Goal: Task Accomplishment & Management: Complete application form

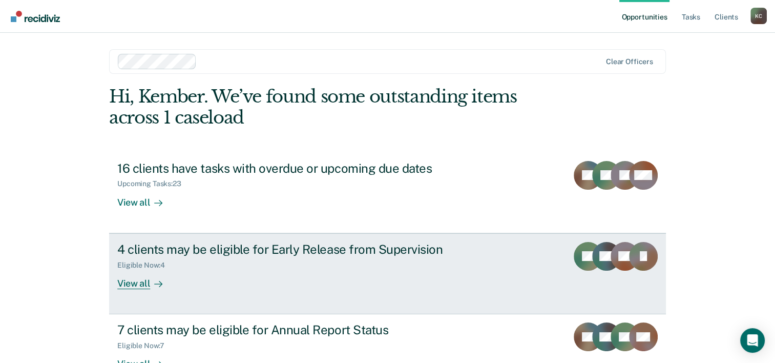
click at [418, 259] on div "Eligible Now : 4" at bounding box center [297, 263] width 360 height 13
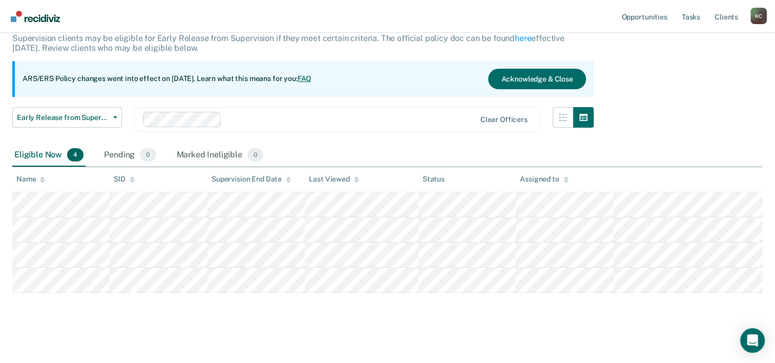
scroll to position [69, 0]
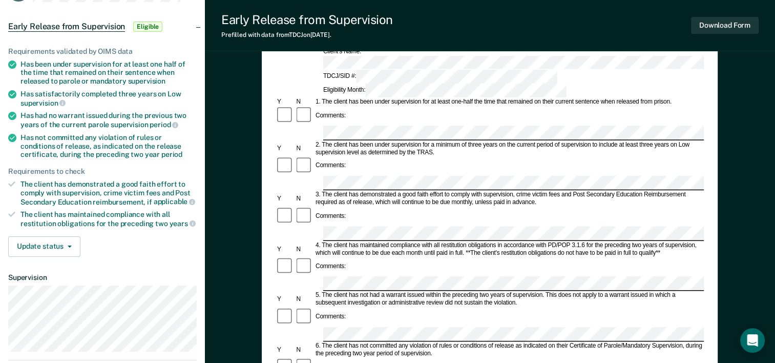
scroll to position [102, 0]
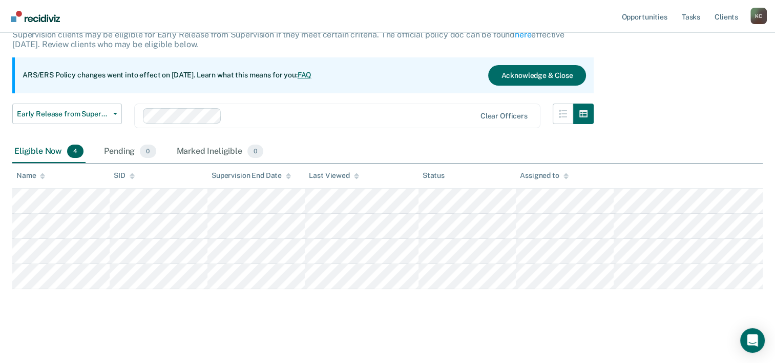
scroll to position [69, 0]
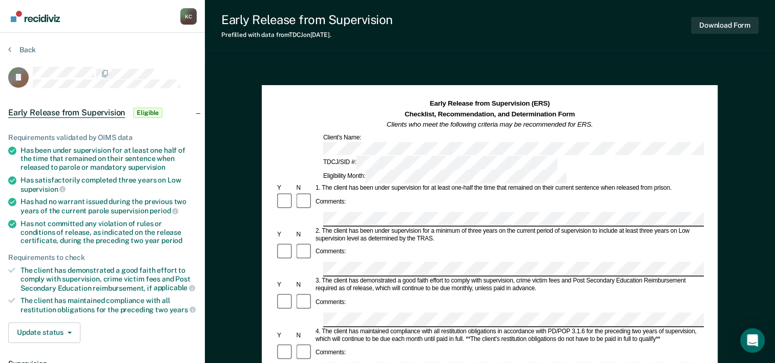
scroll to position [205, 0]
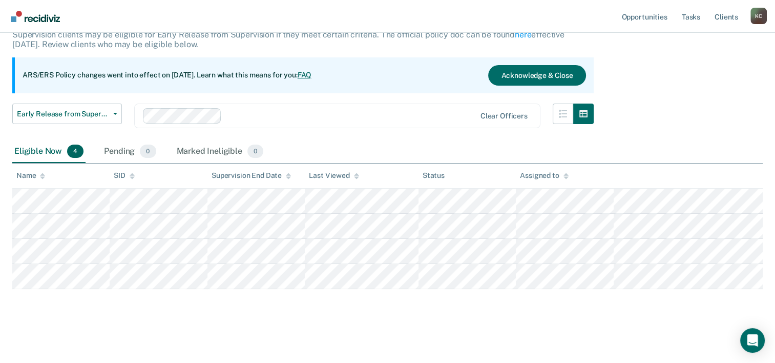
scroll to position [69, 0]
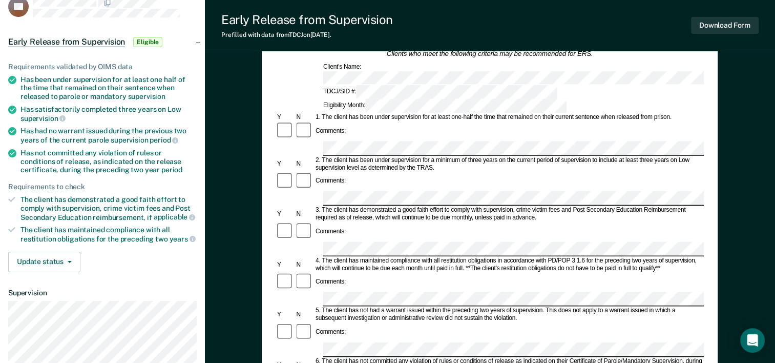
scroll to position [205, 0]
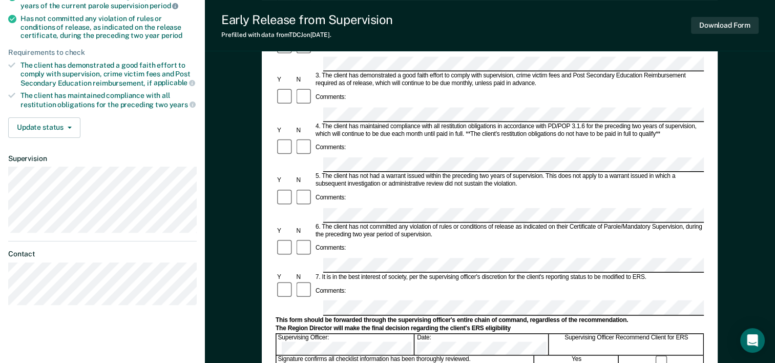
scroll to position [69, 0]
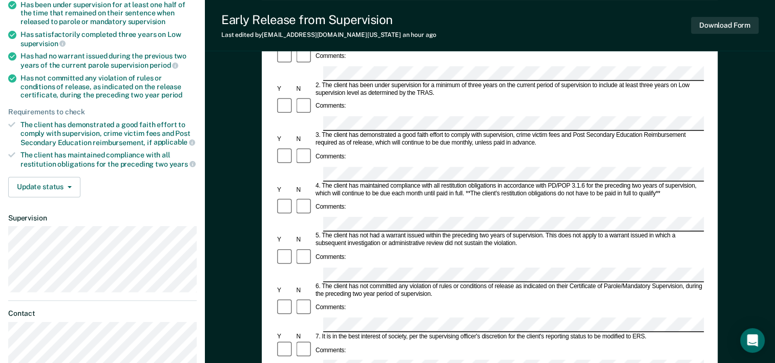
scroll to position [154, 0]
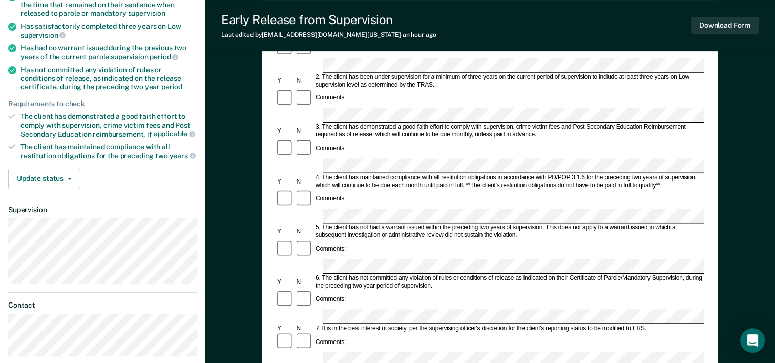
scroll to position [69, 0]
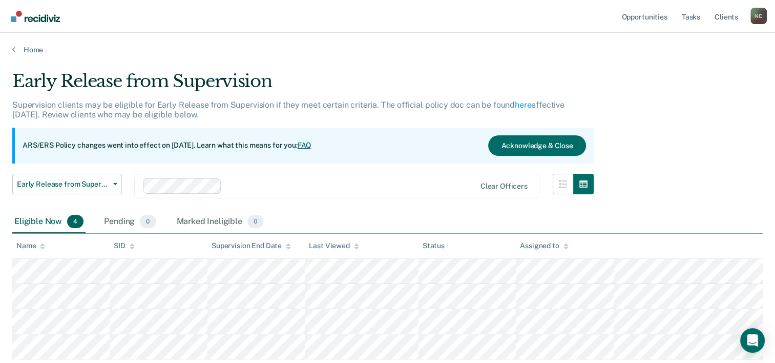
scroll to position [69, 0]
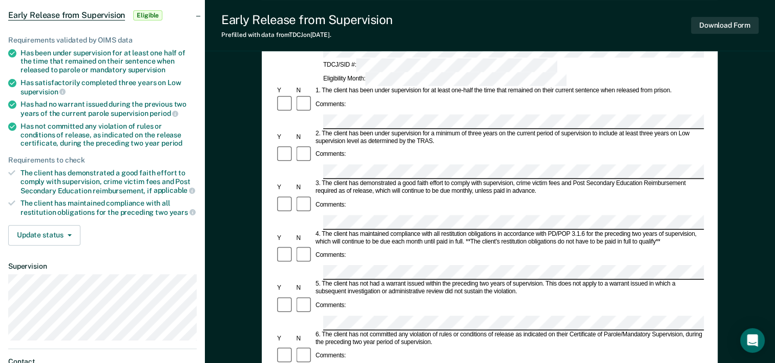
scroll to position [154, 0]
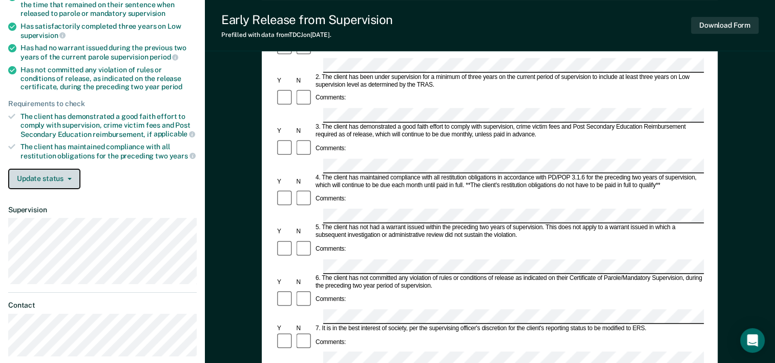
click at [73, 178] on button "Update status" at bounding box center [44, 179] width 72 height 20
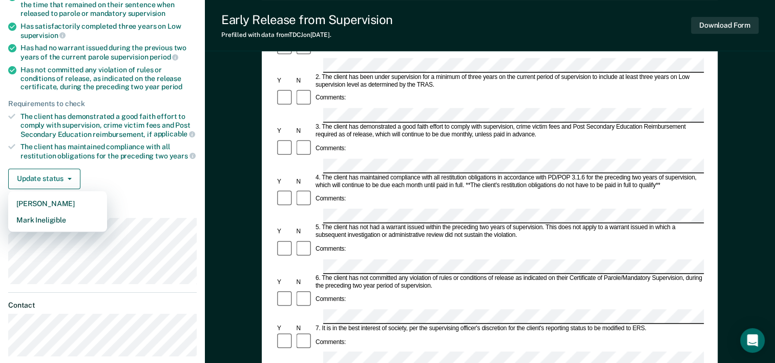
click at [138, 187] on div "Requirements validated by OIMS data Has been under supervision for at least one…" at bounding box center [102, 80] width 205 height 234
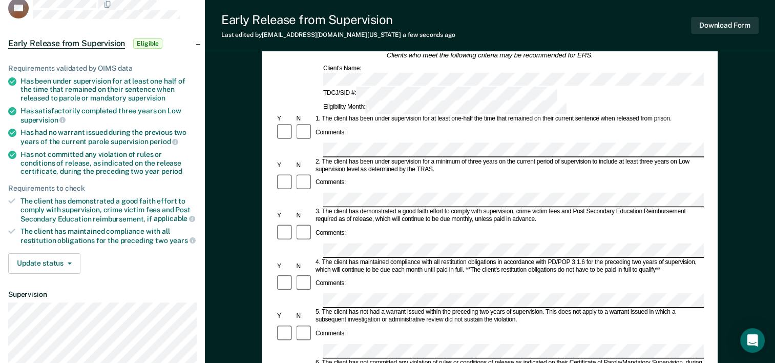
scroll to position [51, 0]
